Goal: Task Accomplishment & Management: Manage account settings

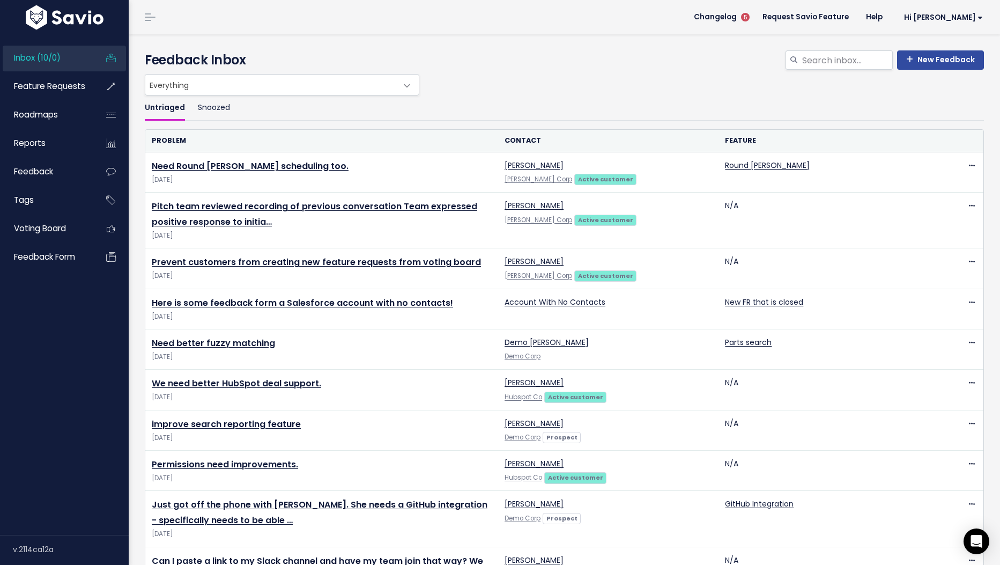
click at [594, 97] on ul "Untriaged Snoozed" at bounding box center [564, 107] width 839 height 25
click at [957, 17] on span "Hi [PERSON_NAME]" at bounding box center [943, 17] width 79 height 8
click at [970, 110] on link "Manage Users" at bounding box center [947, 111] width 79 height 21
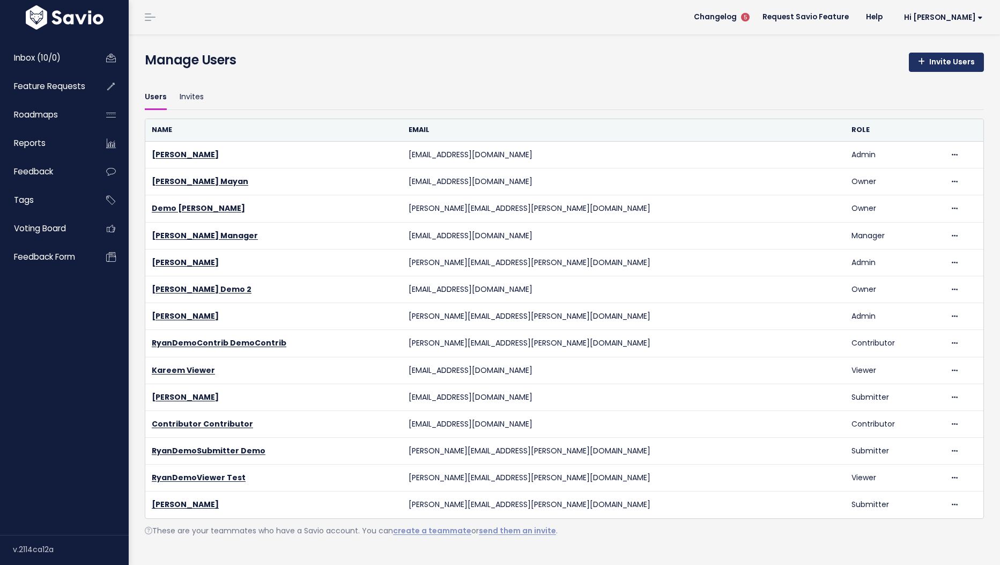
click at [960, 70] on link "Invite Users" at bounding box center [946, 62] width 75 height 19
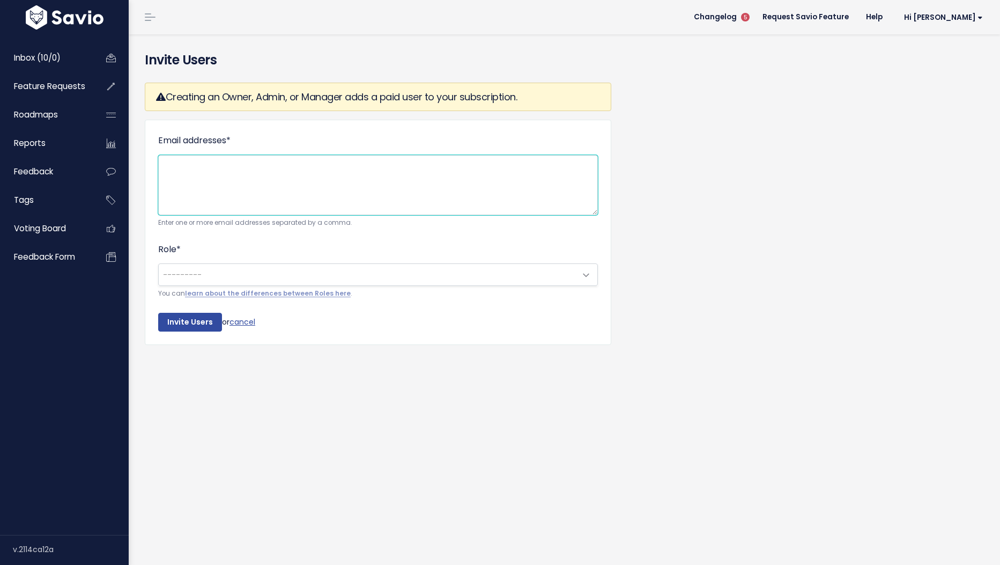
click at [281, 191] on textarea "Email addresses *" at bounding box center [378, 185] width 440 height 60
type textarea "[EMAIL_ADDRESS][DOMAIN_NAME]"
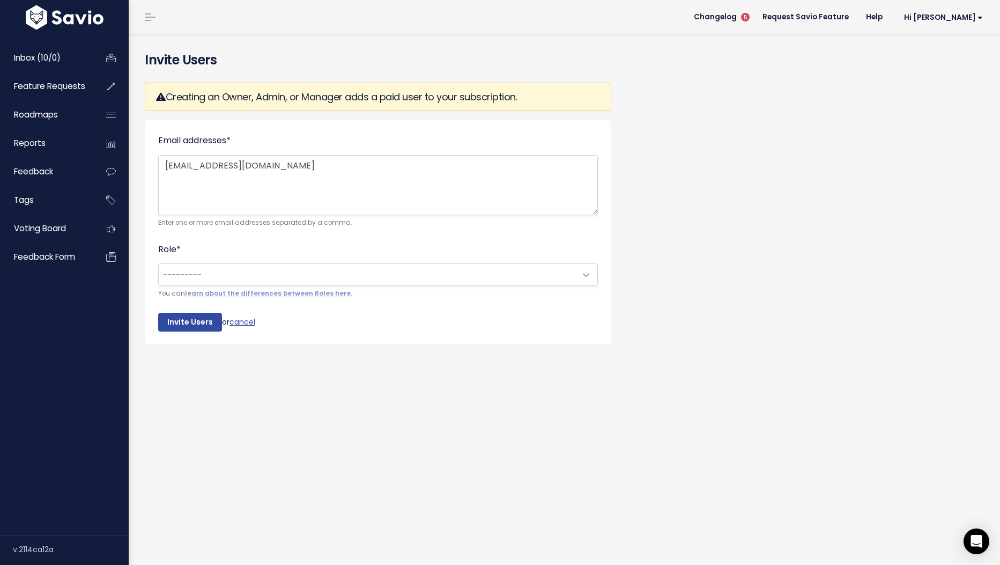
click at [208, 278] on span "---------" at bounding box center [367, 274] width 417 height 21
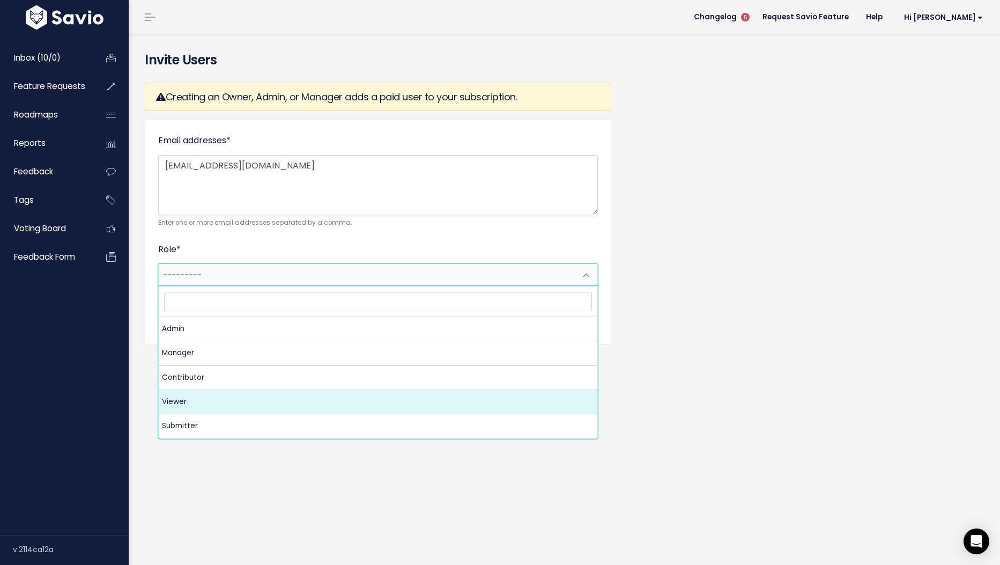
select select "VIEWER"
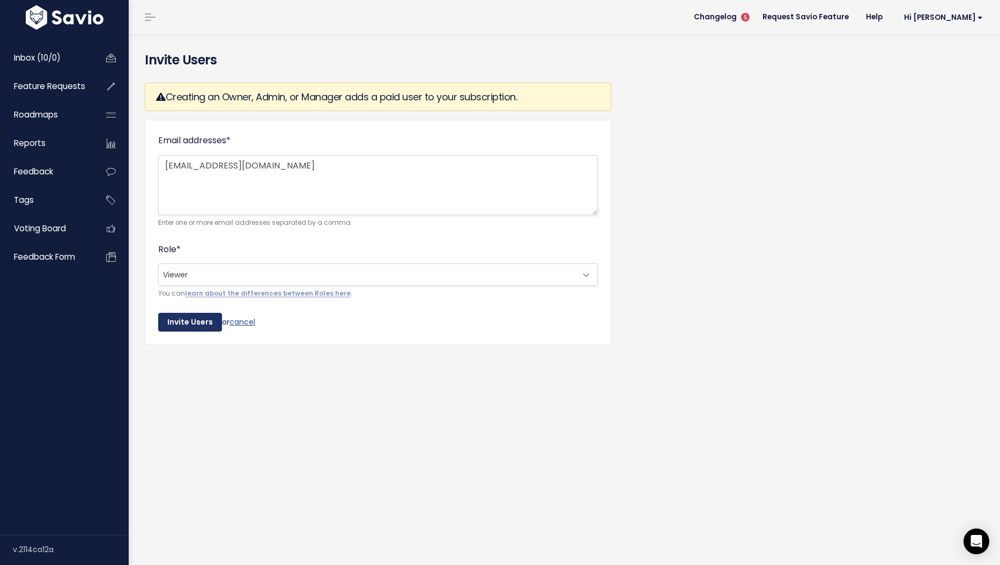
click at [198, 322] on input "Invite Users" at bounding box center [190, 322] width 64 height 19
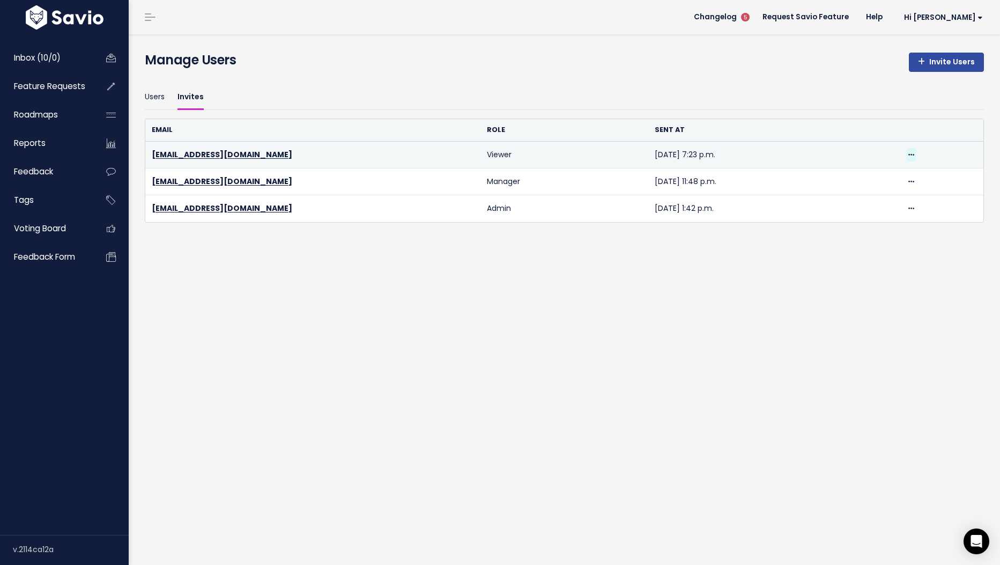
click at [910, 153] on icon at bounding box center [911, 155] width 6 height 7
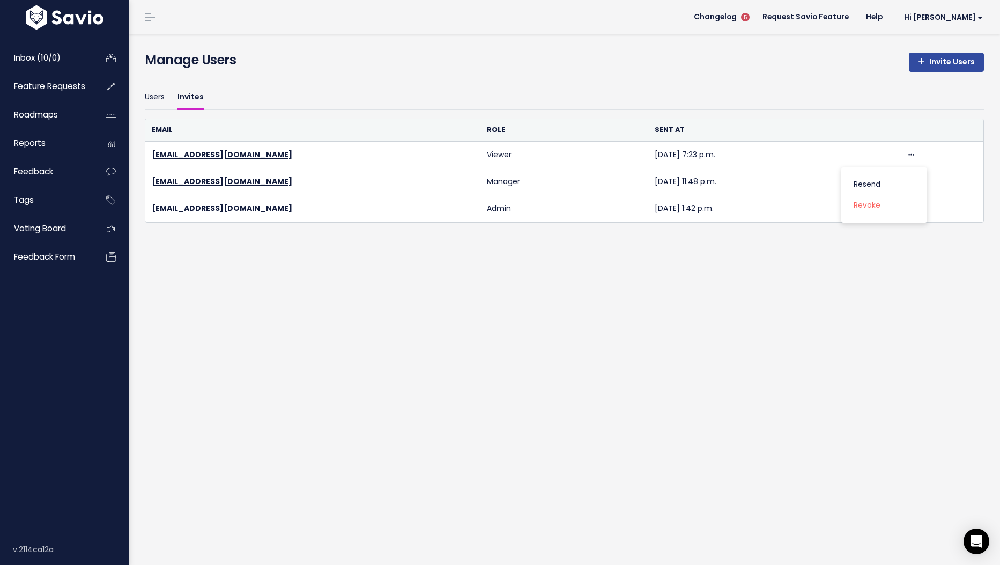
click at [788, 117] on div "Email Role Sent at eprikazc+demo1@gmail.com Viewer Oct. 8, 2025, 7:23 p.m. Rese…" at bounding box center [564, 170] width 839 height 121
